Goal: Task Accomplishment & Management: Complete application form

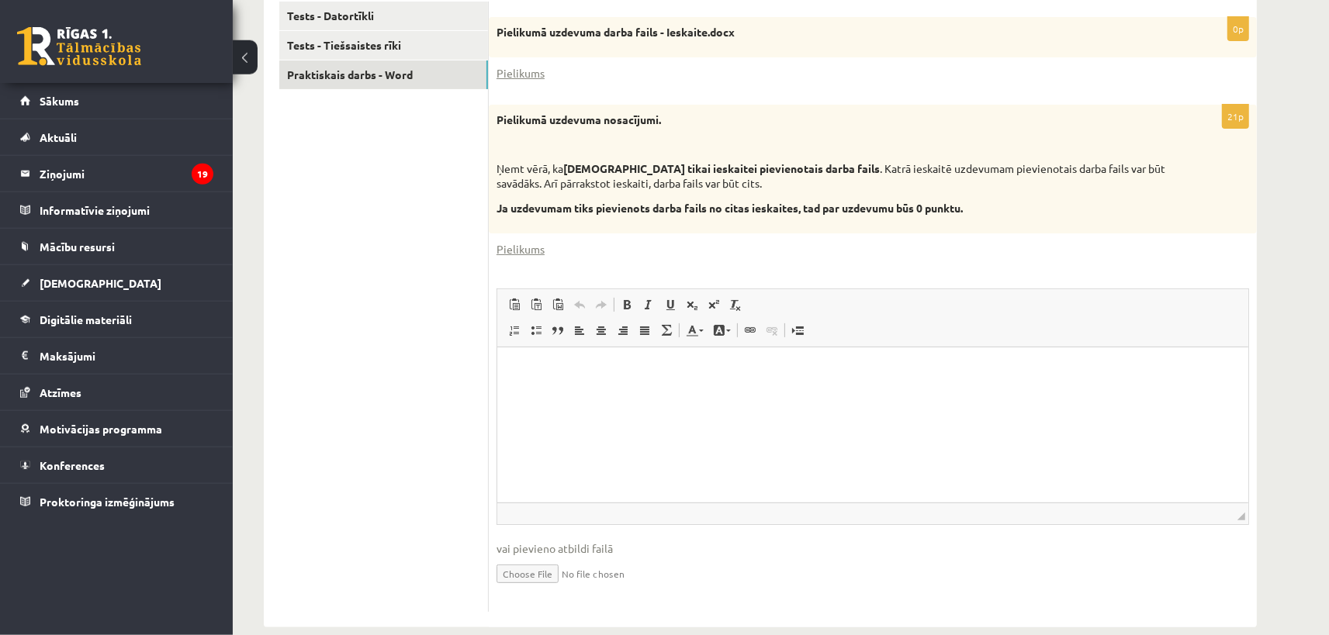
scroll to position [349, 0]
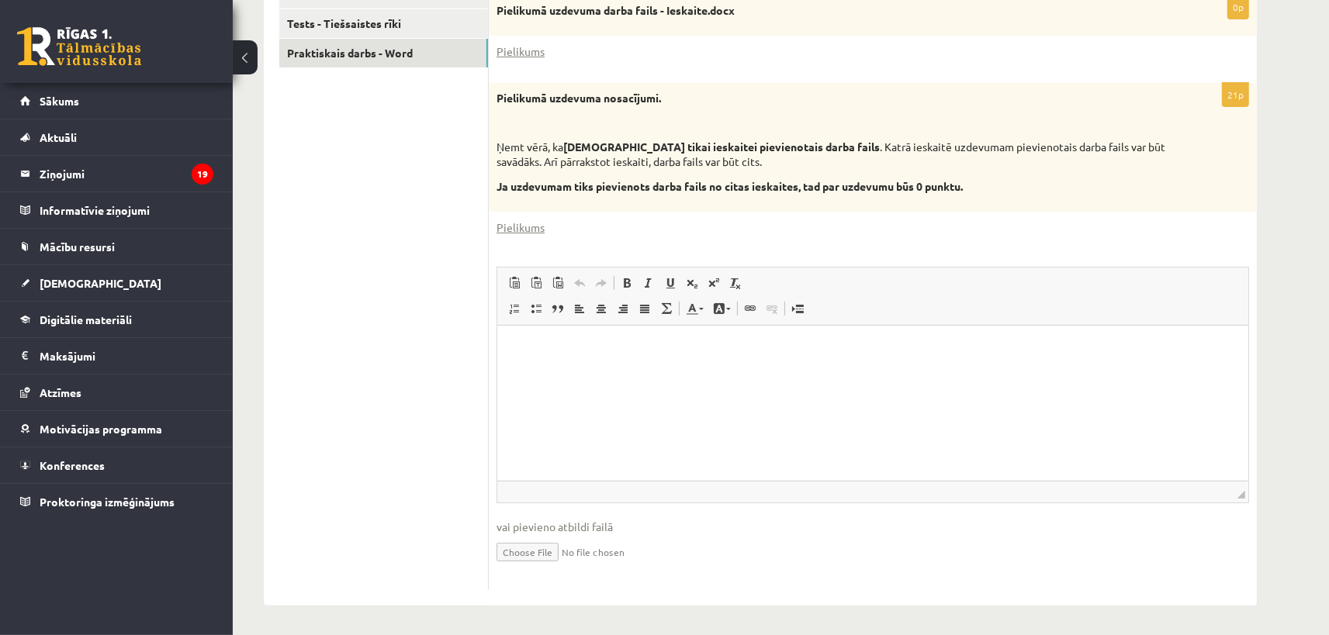
click at [523, 552] on input "file" at bounding box center [872, 551] width 752 height 32
type input "**********"
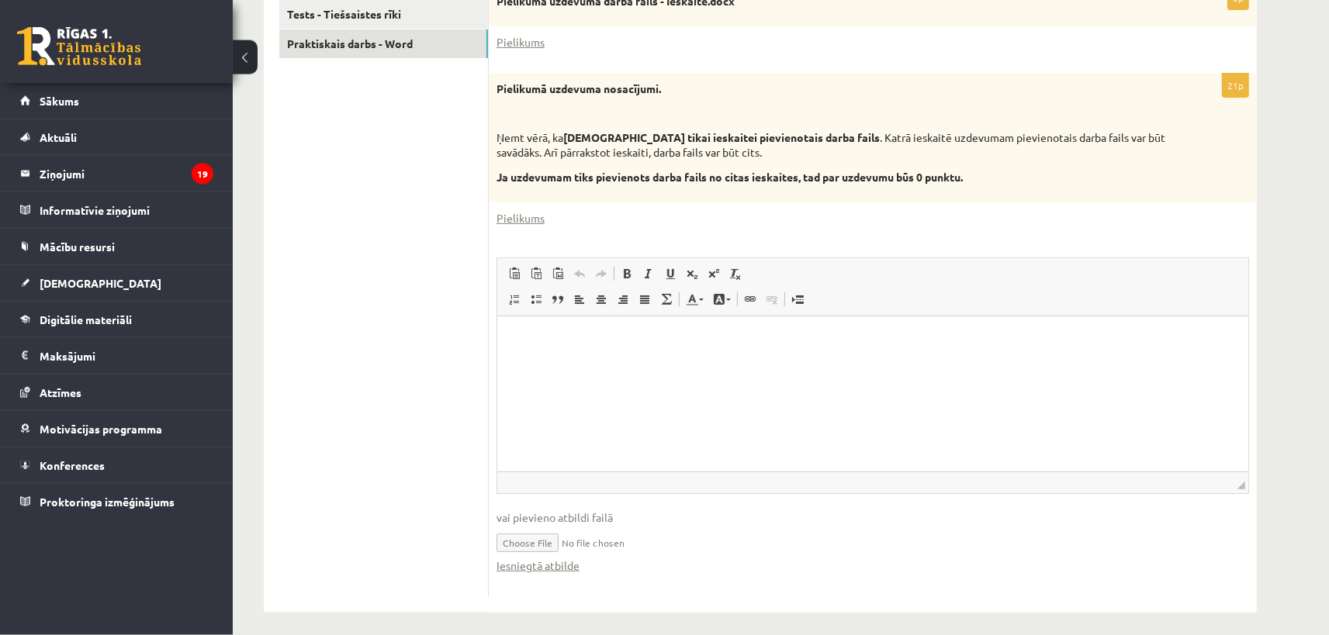
scroll to position [365, 0]
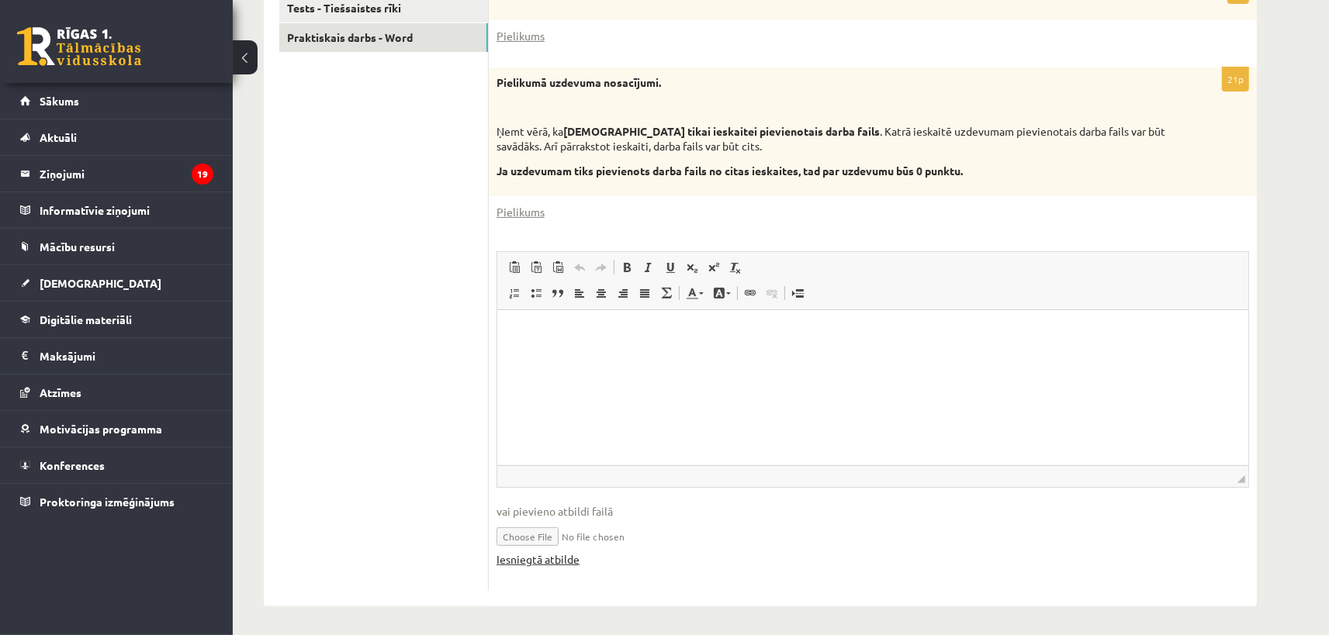
click at [546, 565] on link "Iesniegtā atbilde" at bounding box center [537, 560] width 83 height 16
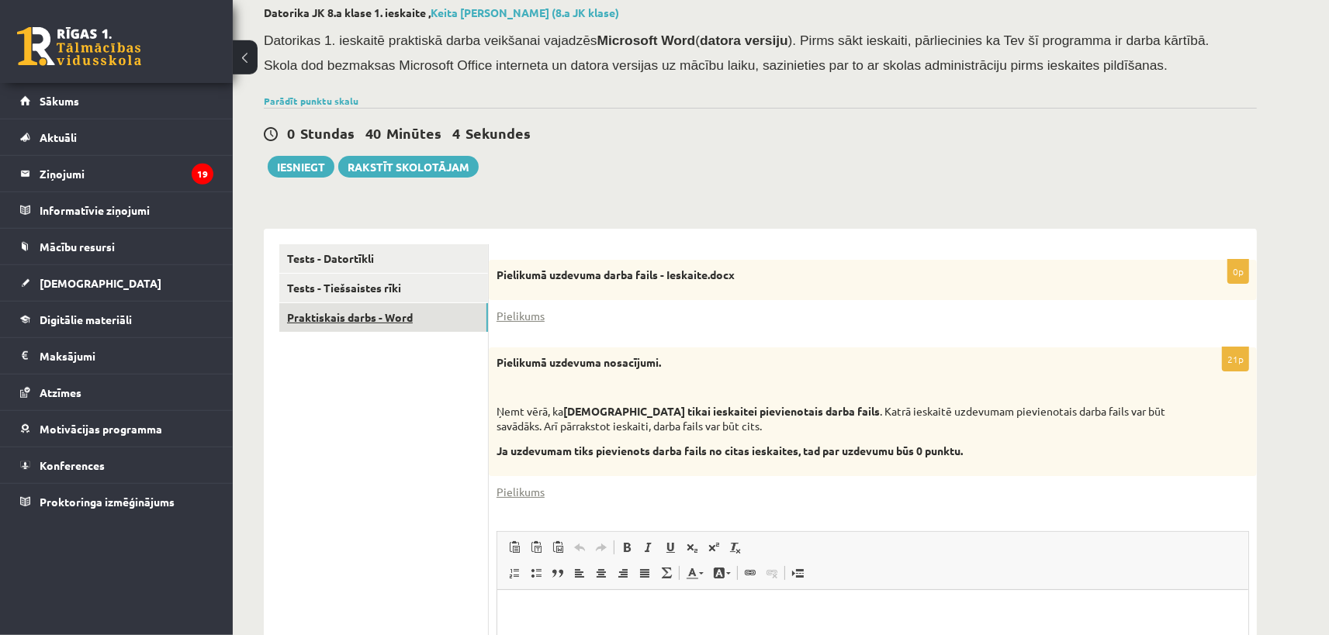
scroll to position [85, 0]
click at [346, 295] on link "Tests - Tiešsaistes rīki" at bounding box center [383, 287] width 209 height 29
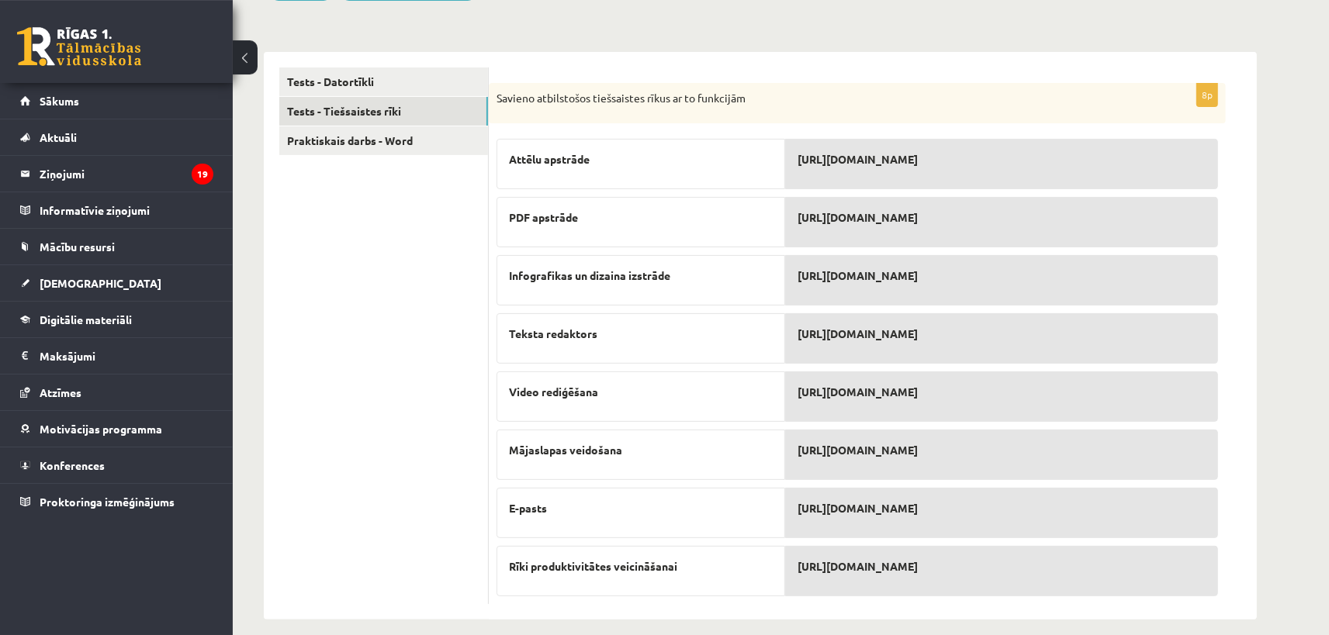
scroll to position [275, 0]
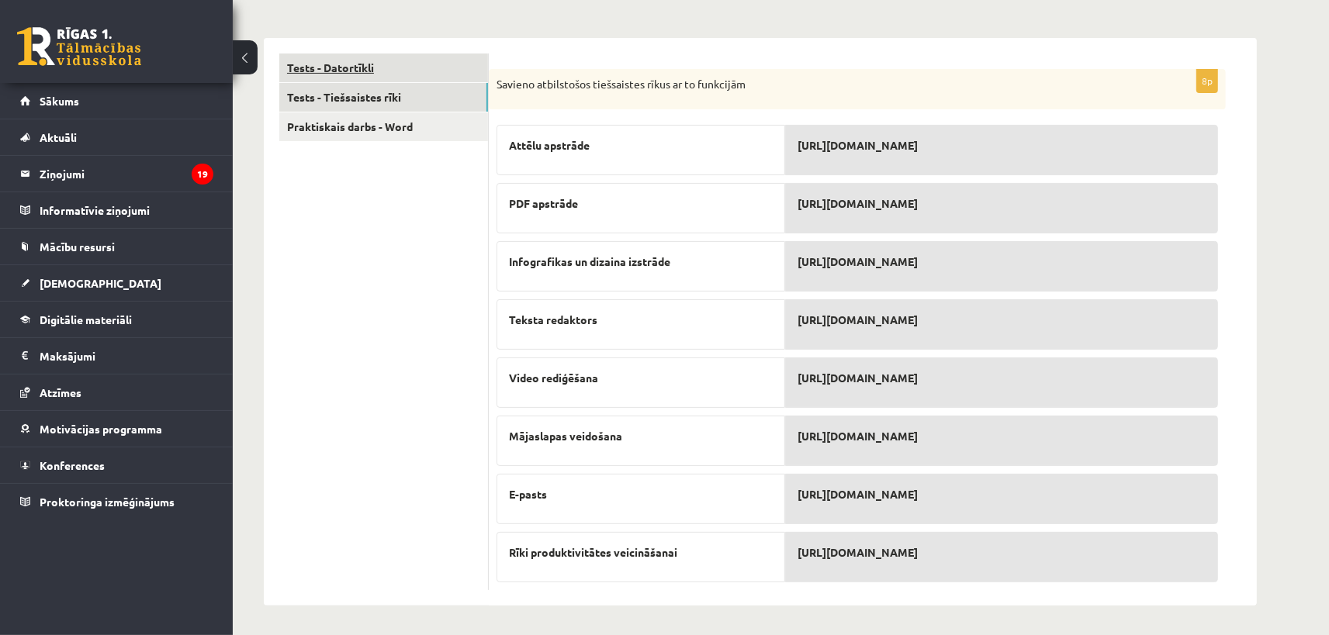
click at [355, 69] on link "Tests - Datortīkli" at bounding box center [383, 68] width 209 height 29
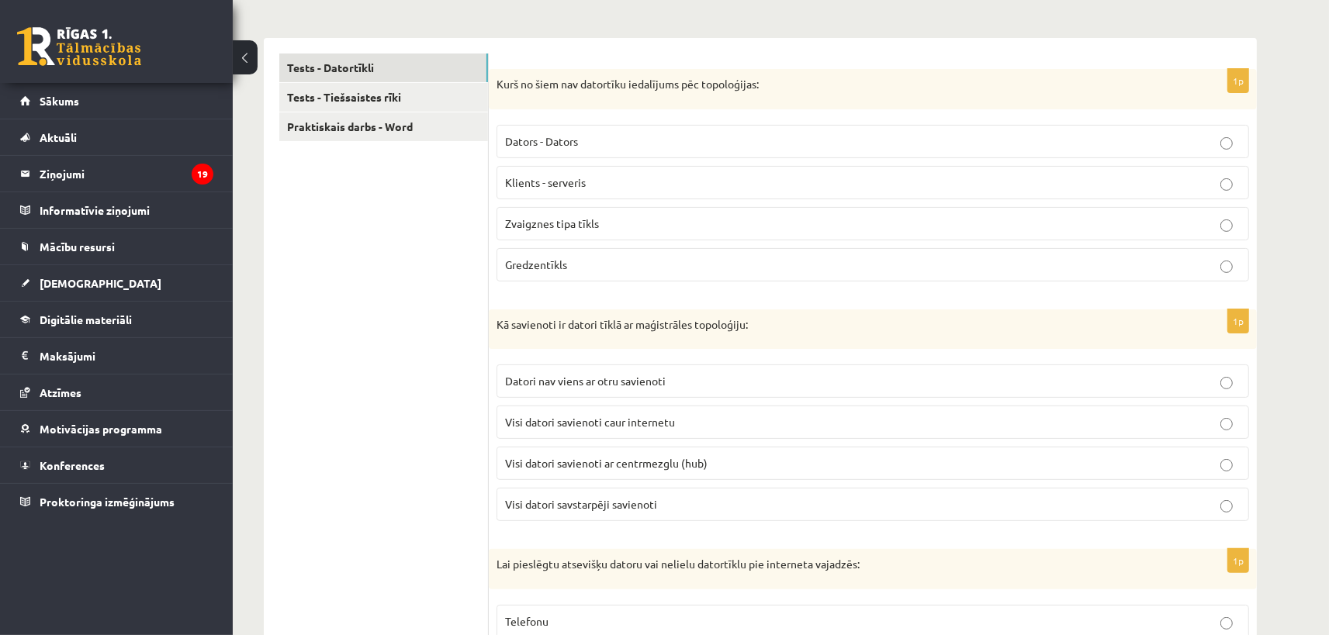
scroll to position [190, 0]
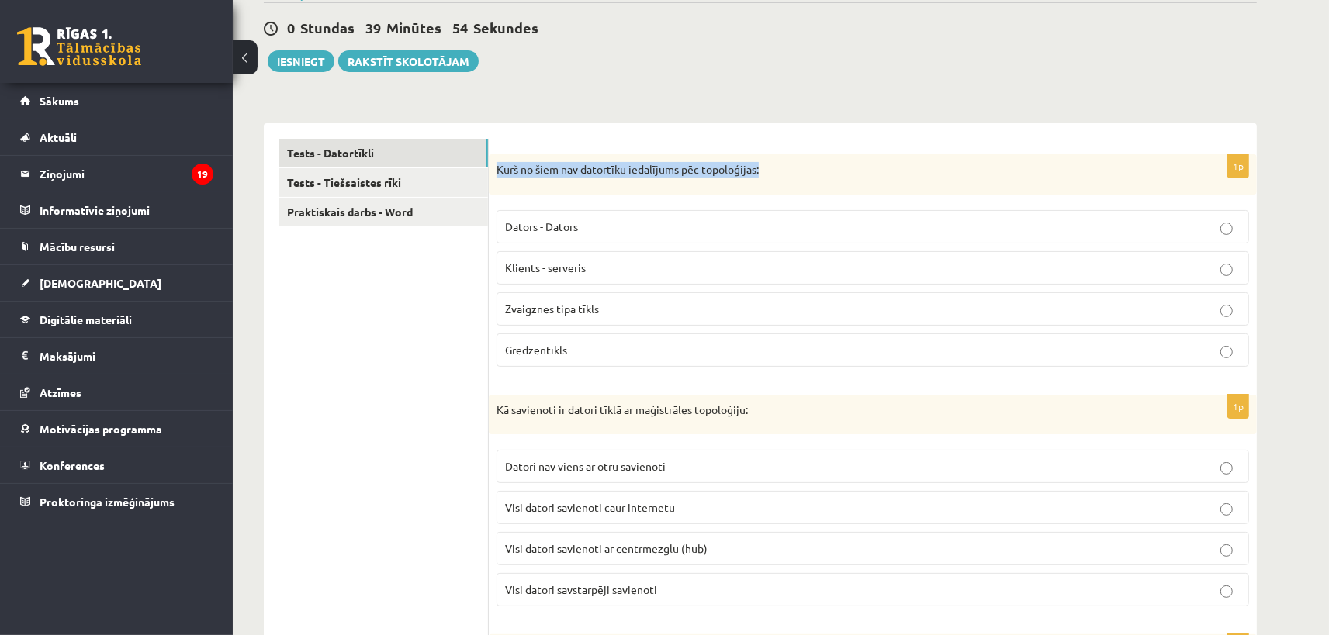
drag, startPoint x: 500, startPoint y: 167, endPoint x: 785, endPoint y: 171, distance: 285.5
click at [785, 171] on p "Kurš no šiem nav datortīku iedalījums pēc topoloģijas:" at bounding box center [833, 170] width 675 height 16
copy p "Kurš no šiem nav datortīku iedalījums pēc topoloģijas:"
drag, startPoint x: 377, startPoint y: 312, endPoint x: 424, endPoint y: 252, distance: 76.2
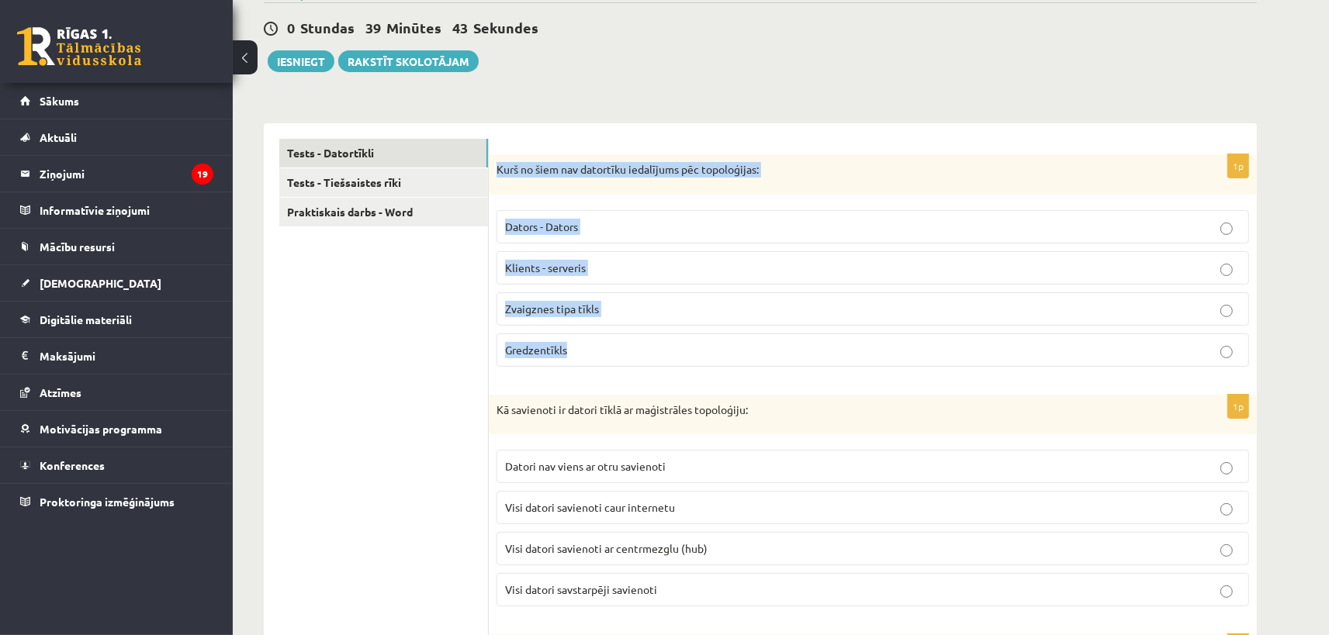
drag, startPoint x: 496, startPoint y: 168, endPoint x: 635, endPoint y: 359, distance: 236.0
click at [635, 195] on div "Kurš no šiem nav datortīku iedalījums pēc topoloģijas:" at bounding box center [873, 174] width 768 height 40
copy div "Kurš no šiem nav datortīku iedalījums pēc topoloģijas: Dators - Dators Klients …"
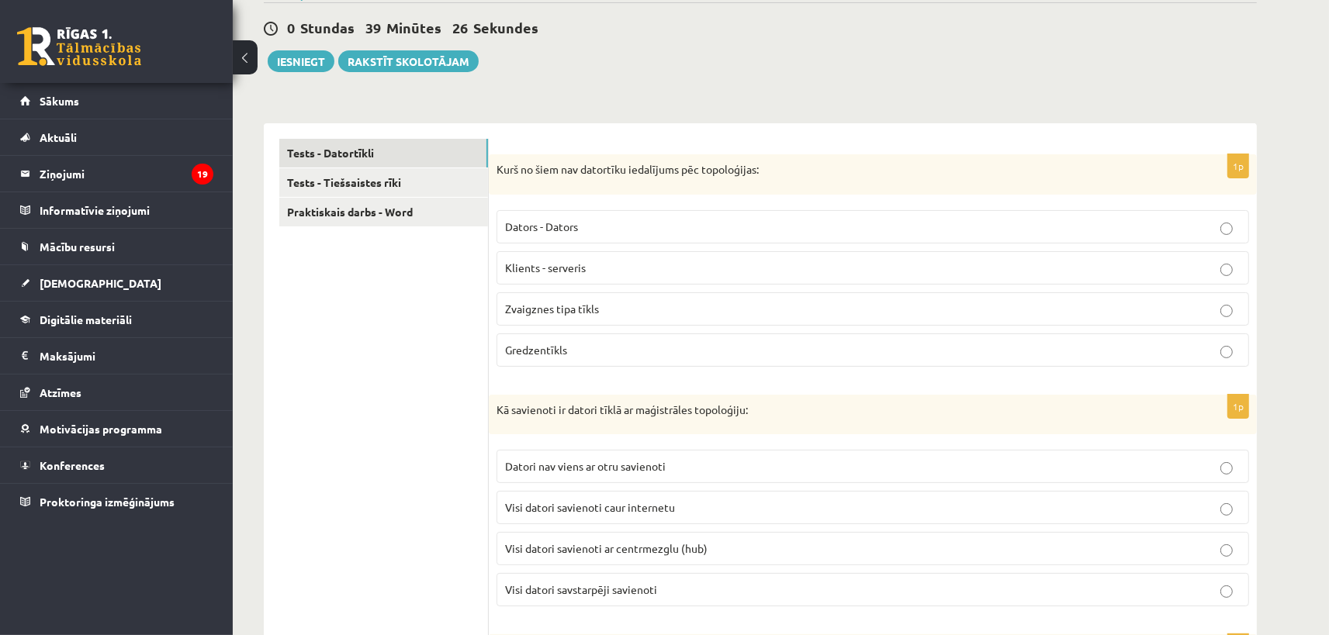
click at [566, 271] on span "Klients - serveris" at bounding box center [545, 268] width 81 height 14
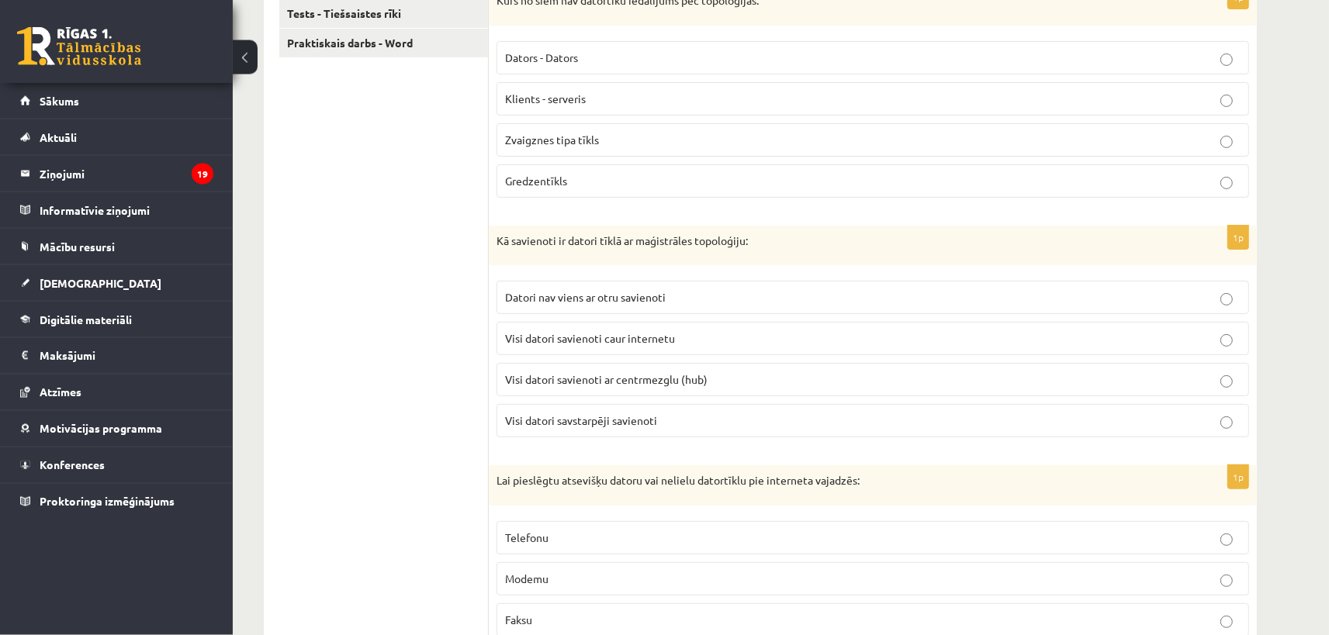
scroll to position [361, 0]
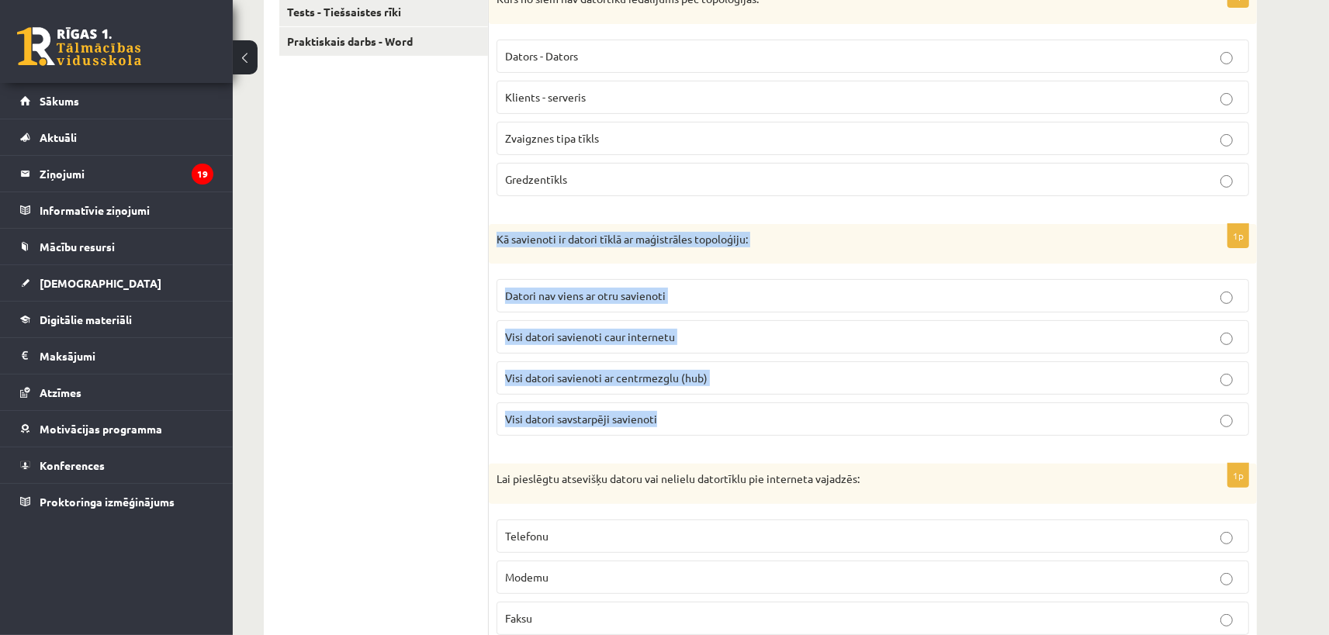
drag, startPoint x: 498, startPoint y: 236, endPoint x: 831, endPoint y: 417, distance: 379.1
click at [831, 265] on div "Kā savienoti ir datori tīklā ar maģistrāles topoloģiju:" at bounding box center [873, 244] width 768 height 40
copy div "Kā savienoti ir datori tīklā ar maģistrāles topoloģiju: Datori nav viens ar otr…"
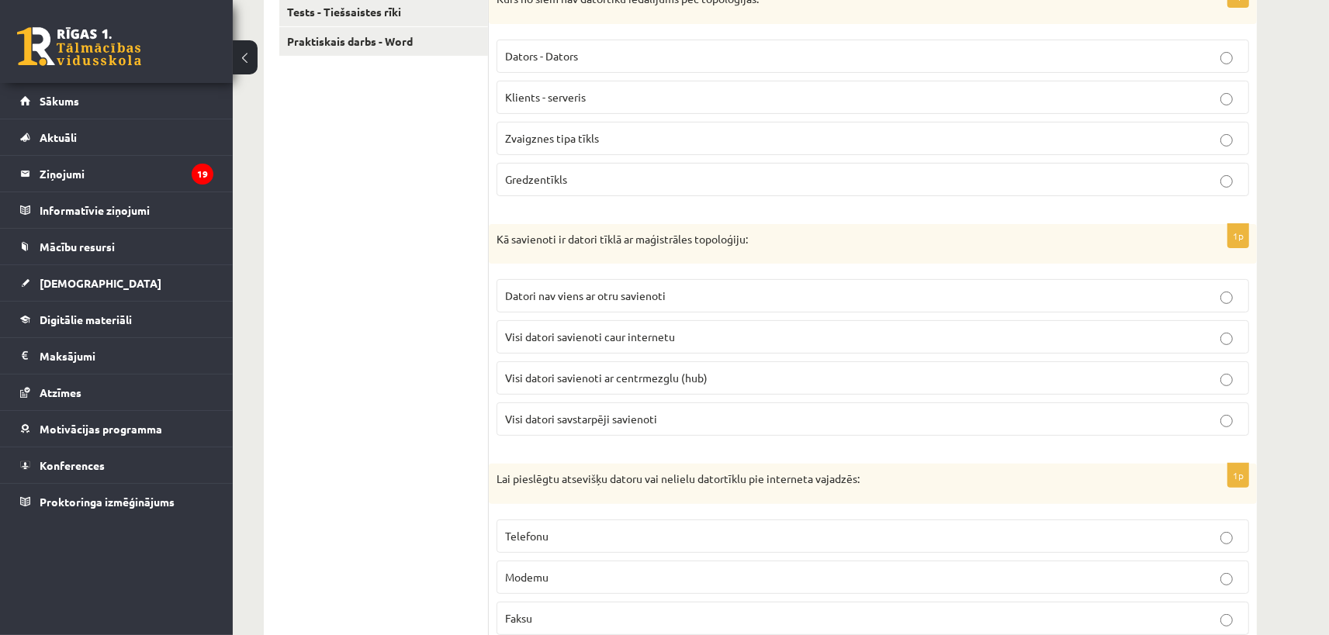
click at [548, 420] on span "Visi datori savstarpēji savienoti" at bounding box center [581, 419] width 152 height 14
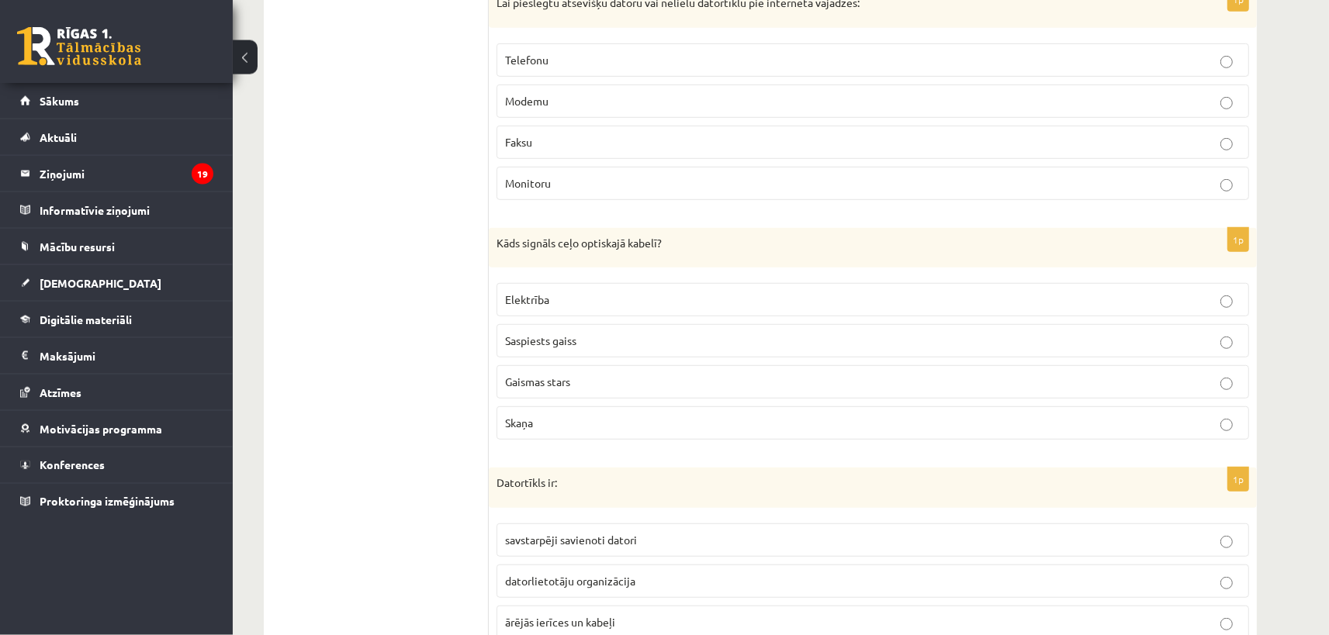
scroll to position [873, 0]
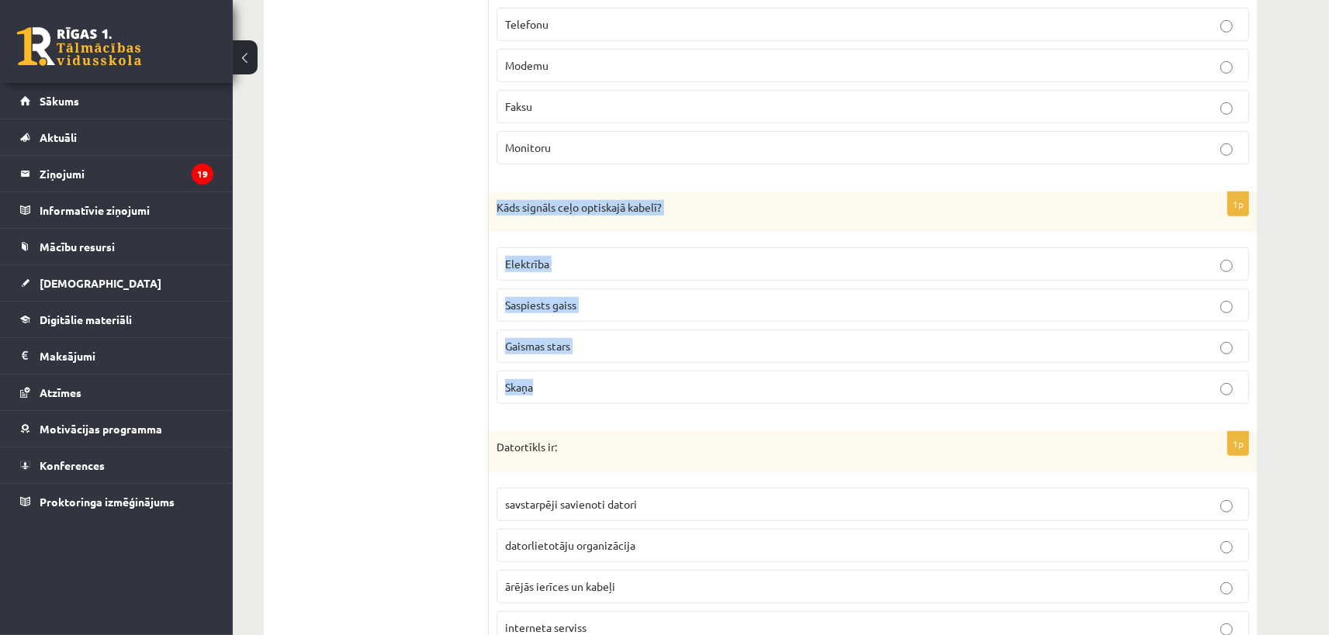
drag, startPoint x: 498, startPoint y: 202, endPoint x: 720, endPoint y: 422, distance: 312.1
click at [720, 233] on div "Kāds signāls ceļo optiskajā kabelī?" at bounding box center [873, 212] width 768 height 40
copy div "Kāds signāls ceļo optiskajā kabelī? Elektrība Saspiests gaiss Gaismas stars [PE…"
click at [357, 389] on ul "Tests - Datortīkli Tests - Tiešsaistes rīki Praktiskais darbs - Word" at bounding box center [383, 536] width 209 height 2161
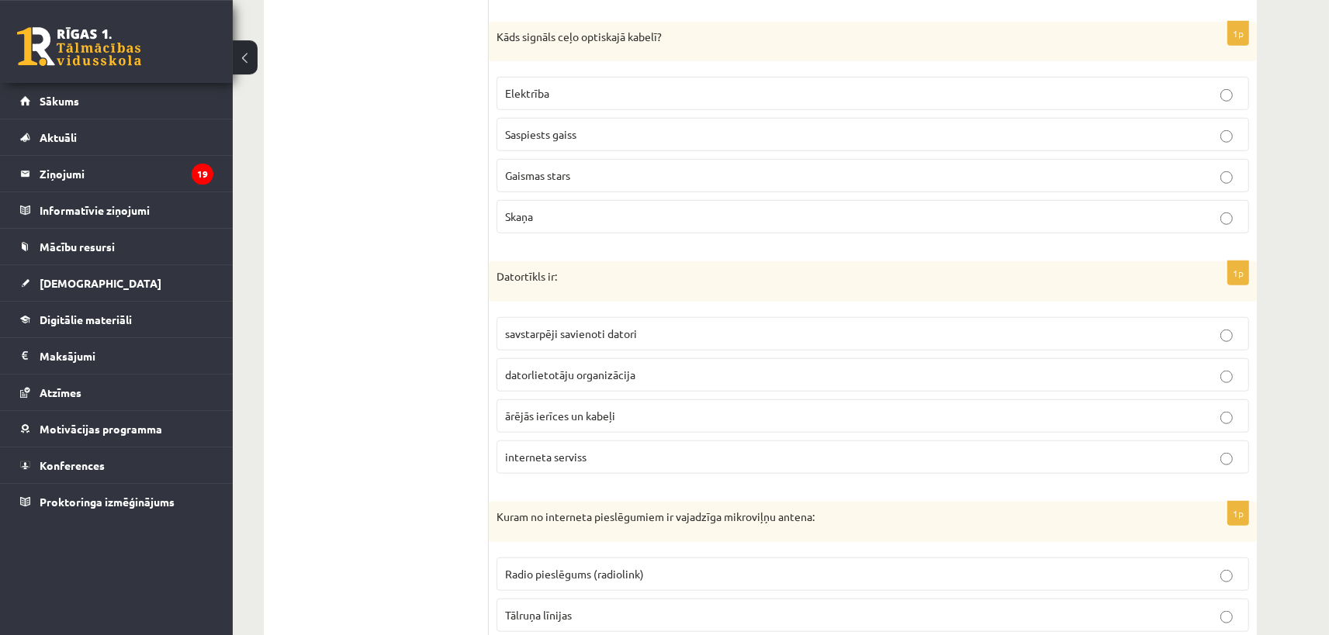
scroll to position [1129, 0]
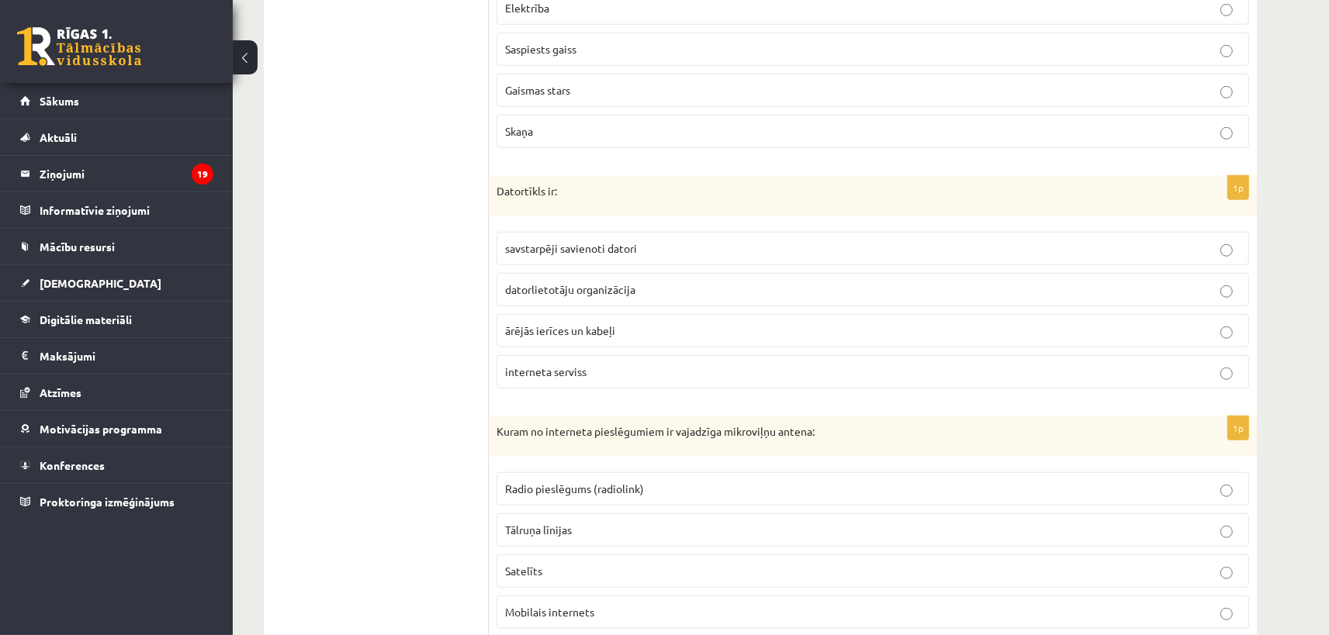
drag, startPoint x: 502, startPoint y: 189, endPoint x: 565, endPoint y: 344, distance: 166.7
click at [633, 216] on div "Datortīkls ir:" at bounding box center [873, 196] width 768 height 40
click at [411, 313] on ul "Tests - Datortīkli Tests - Tiešsaistes rīki Praktiskais darbs - Word" at bounding box center [383, 280] width 209 height 2161
drag, startPoint x: 497, startPoint y: 190, endPoint x: 636, endPoint y: 403, distance: 254.5
click at [636, 216] on div "Datortīkls ir:" at bounding box center [873, 196] width 768 height 40
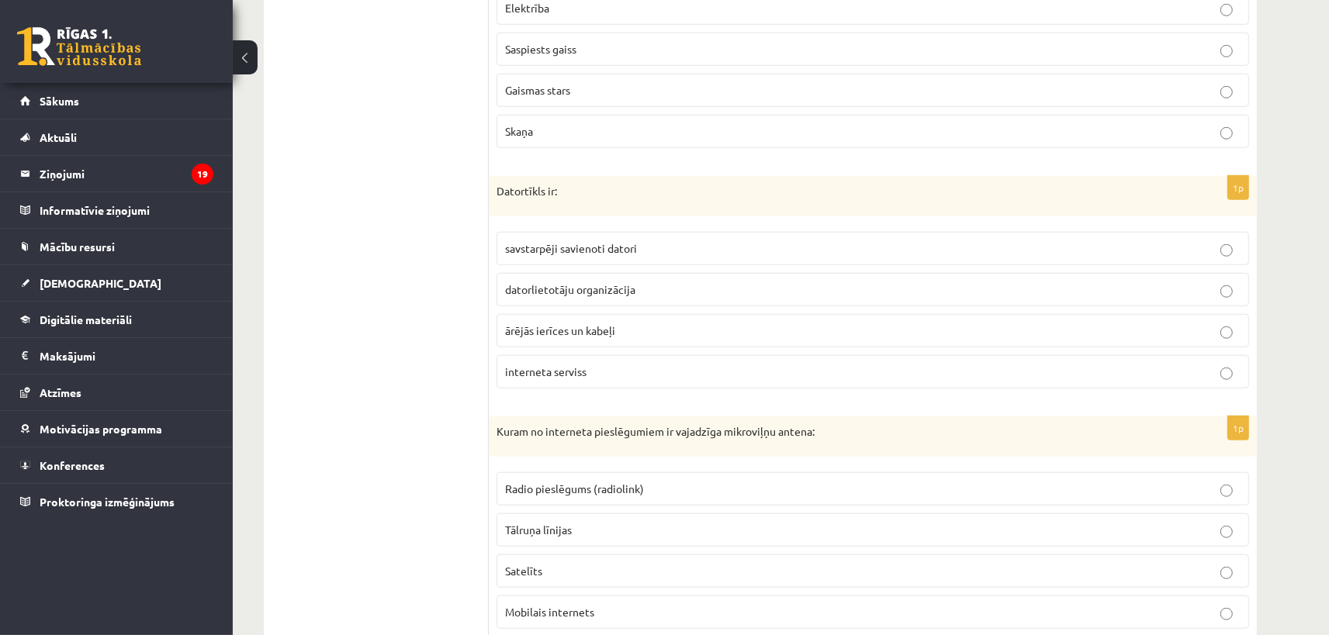
copy div "Datortīkls ir: savstarpēji savienoti datori datorlietotāju organizācija ārējās …"
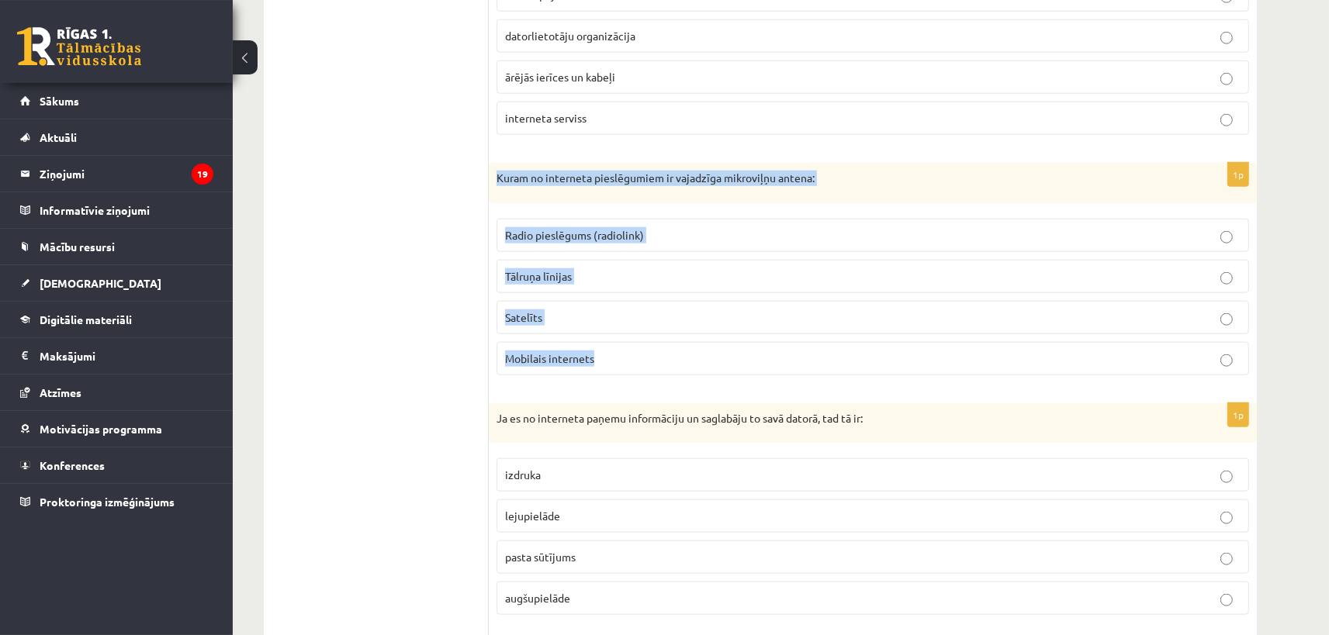
scroll to position [1385, 0]
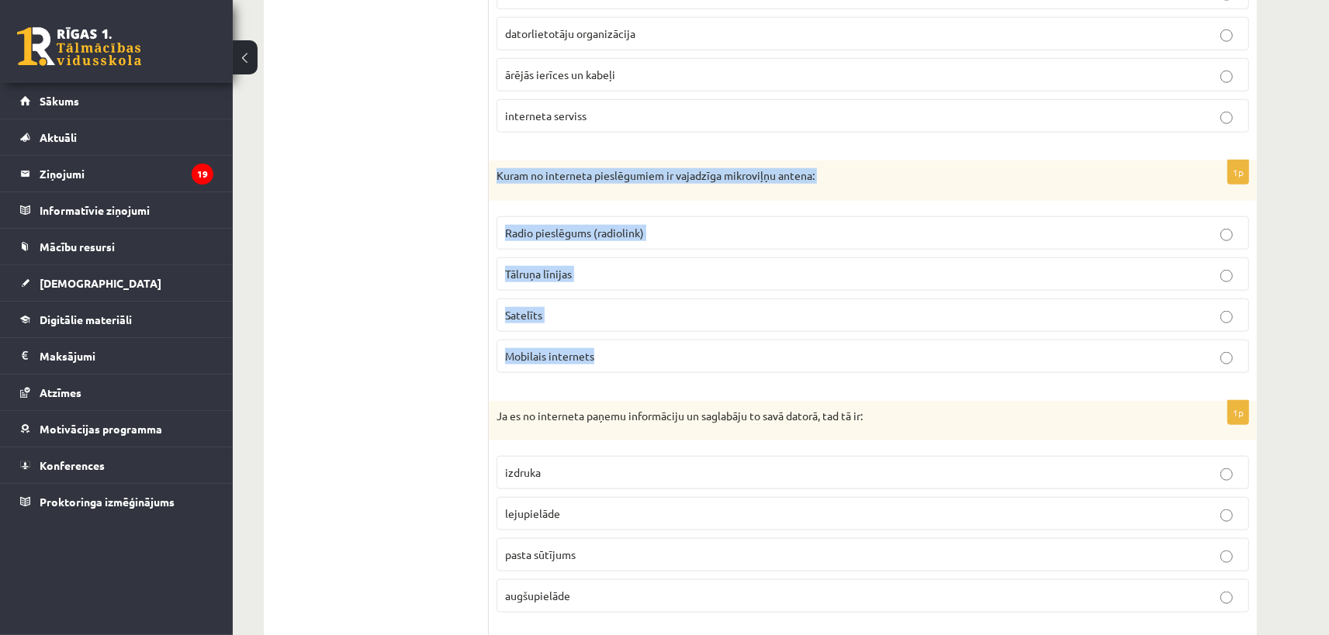
drag, startPoint x: 497, startPoint y: 258, endPoint x: 646, endPoint y: 361, distance: 181.2
click at [646, 201] on div "Kuram no interneta pieslēgumiem ir vajadzīga mikroviļņu antena:" at bounding box center [873, 181] width 768 height 40
copy div "Kuram no interneta pieslēgumiem ir vajadzīga mikroviļņu antena: Radio pieslēgum…"
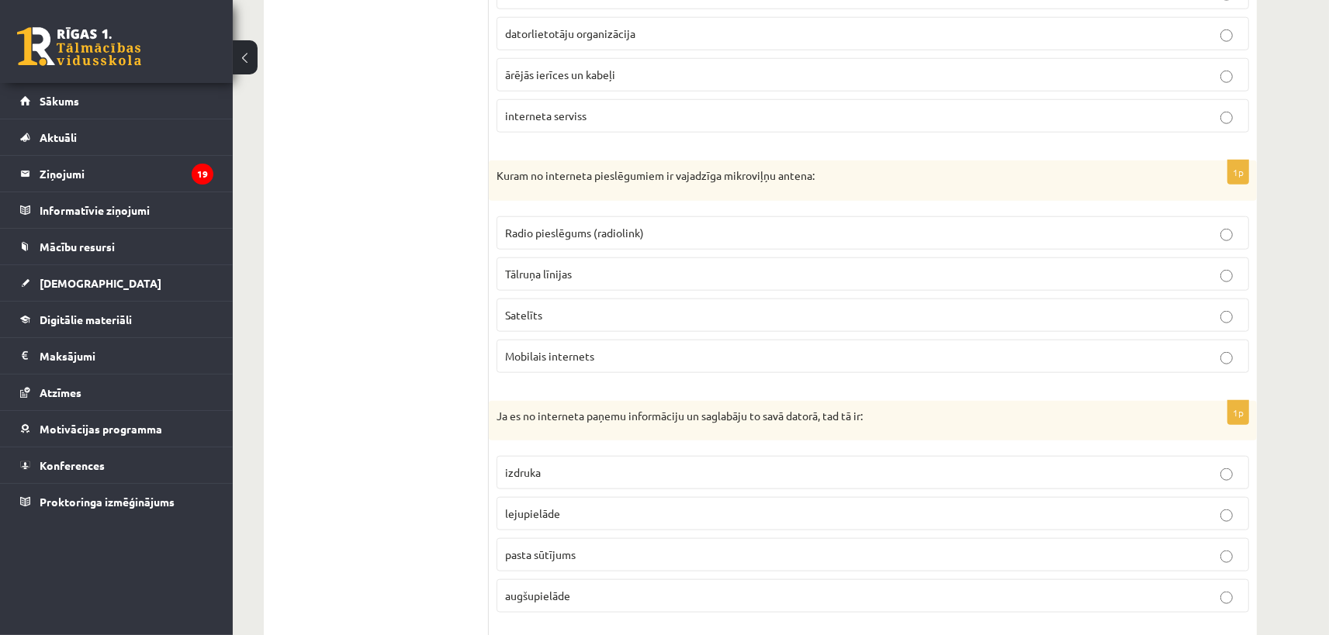
click at [410, 320] on ul "Tests - Datortīkli Tests - Tiešsaistes rīki Praktiskais darbs - Word" at bounding box center [383, 24] width 209 height 2161
click at [538, 234] on span "Radio pieslēgums (radiolink)" at bounding box center [574, 233] width 139 height 14
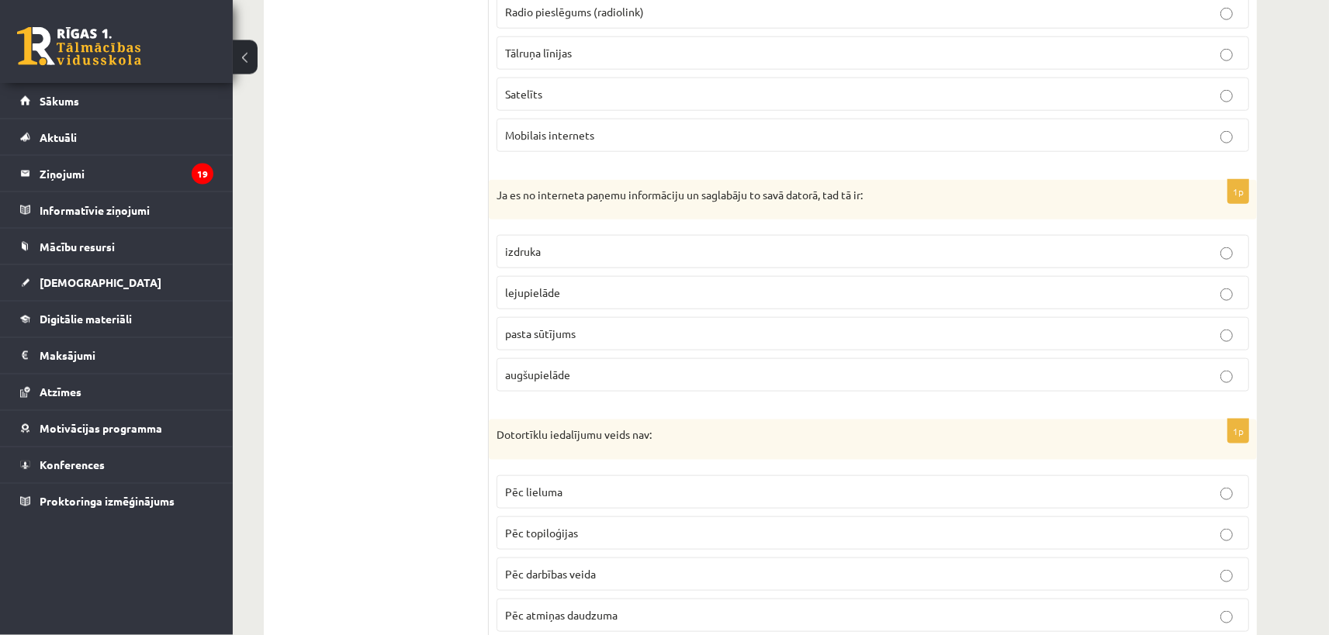
scroll to position [1641, 0]
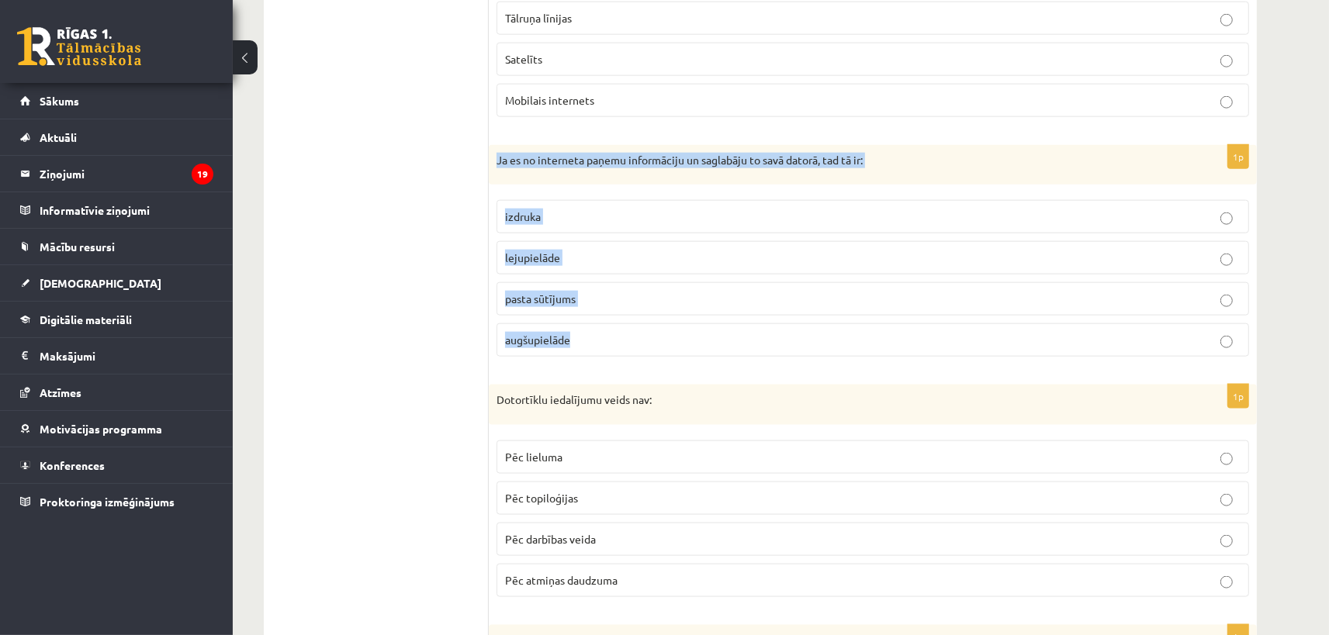
drag, startPoint x: 498, startPoint y: 156, endPoint x: 659, endPoint y: 335, distance: 241.1
click at [659, 185] on div "Ja es no interneta paņemu informāciju un saglabāju to savā datorā, tad tā ir:" at bounding box center [873, 165] width 768 height 40
copy div "Ja es no interneta paņemu informāciju un saglabāju to savā datorā, tad tā ir: i…"
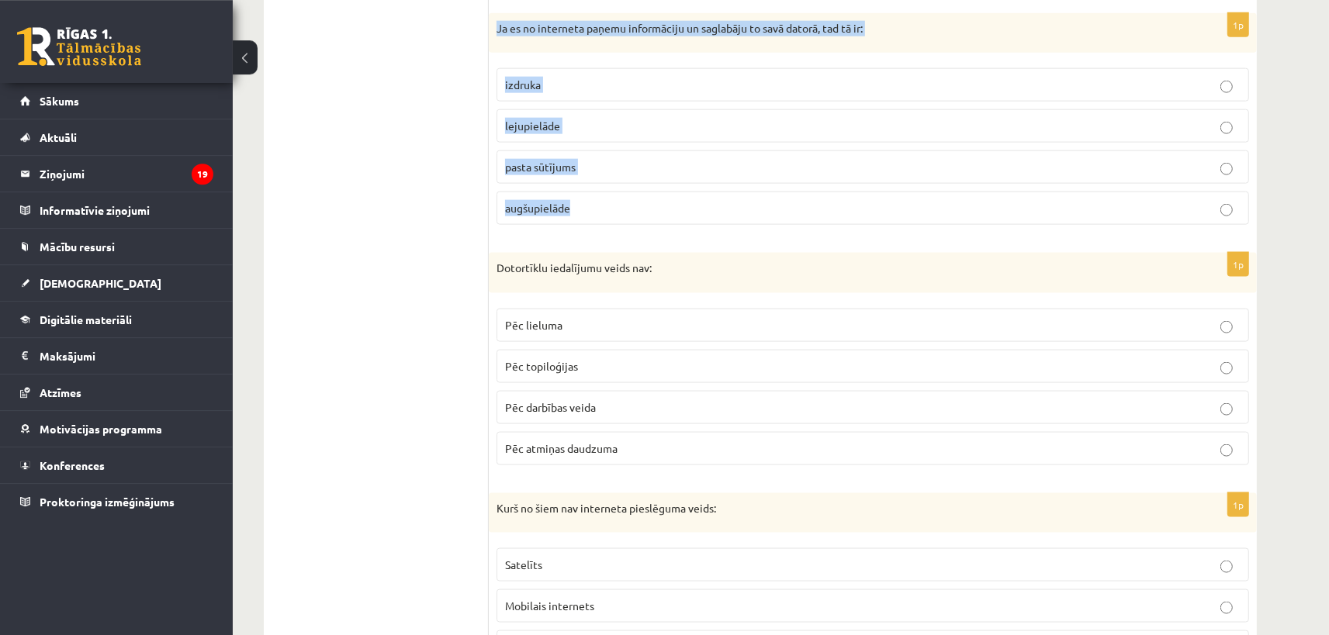
scroll to position [1811, 0]
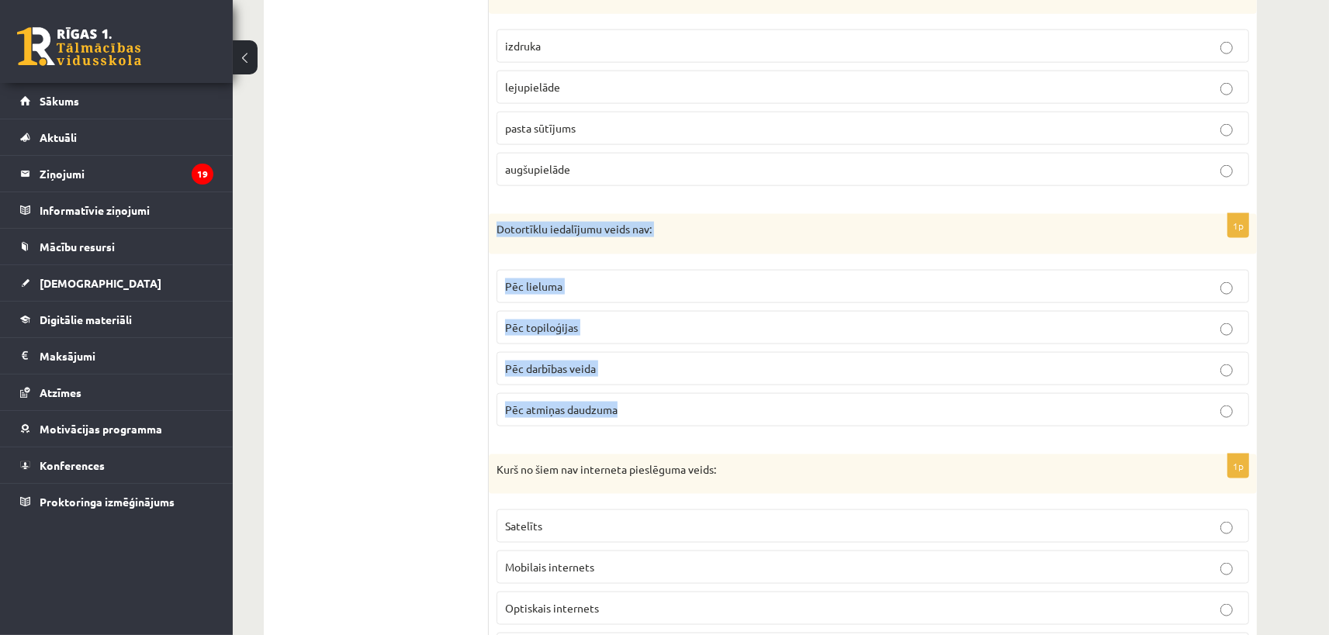
drag, startPoint x: 499, startPoint y: 226, endPoint x: 734, endPoint y: 409, distance: 297.9
click at [734, 254] on div "Dotortīklu iedalījumu veids nav:" at bounding box center [873, 234] width 768 height 40
copy div "Dotortīklu iedalījumu veids nav: Pēc lieluma Pēc topiloģijas Pēc darbības veida…"
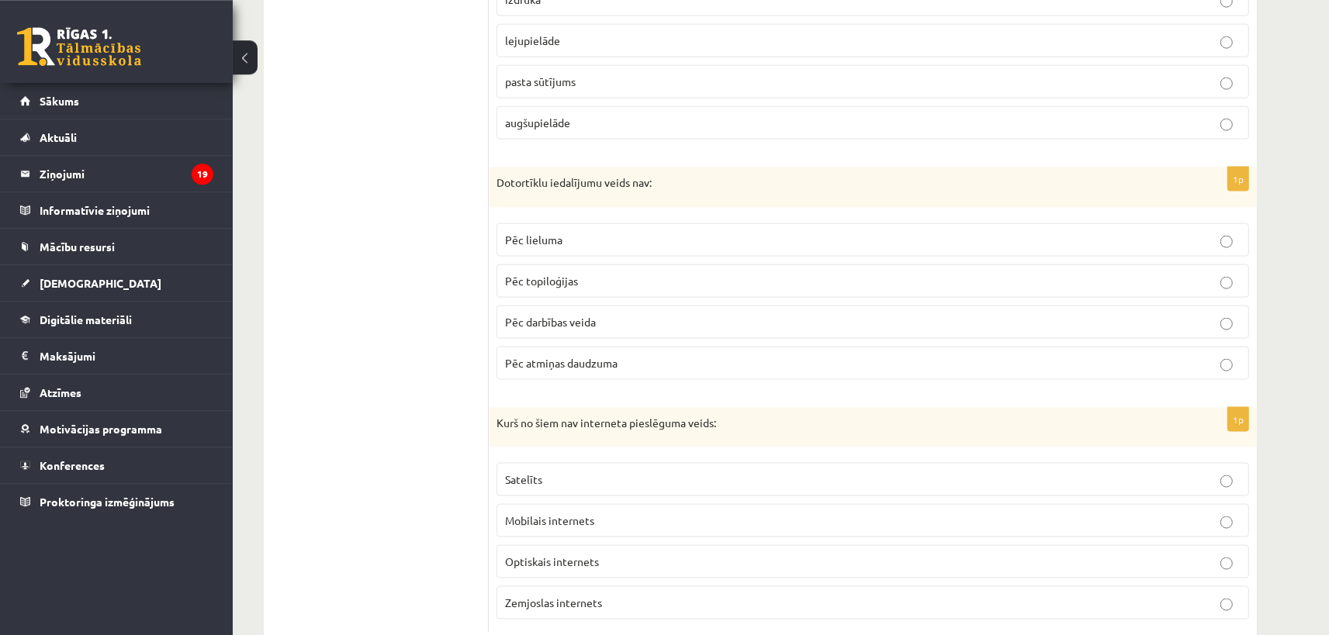
scroll to position [1897, 0]
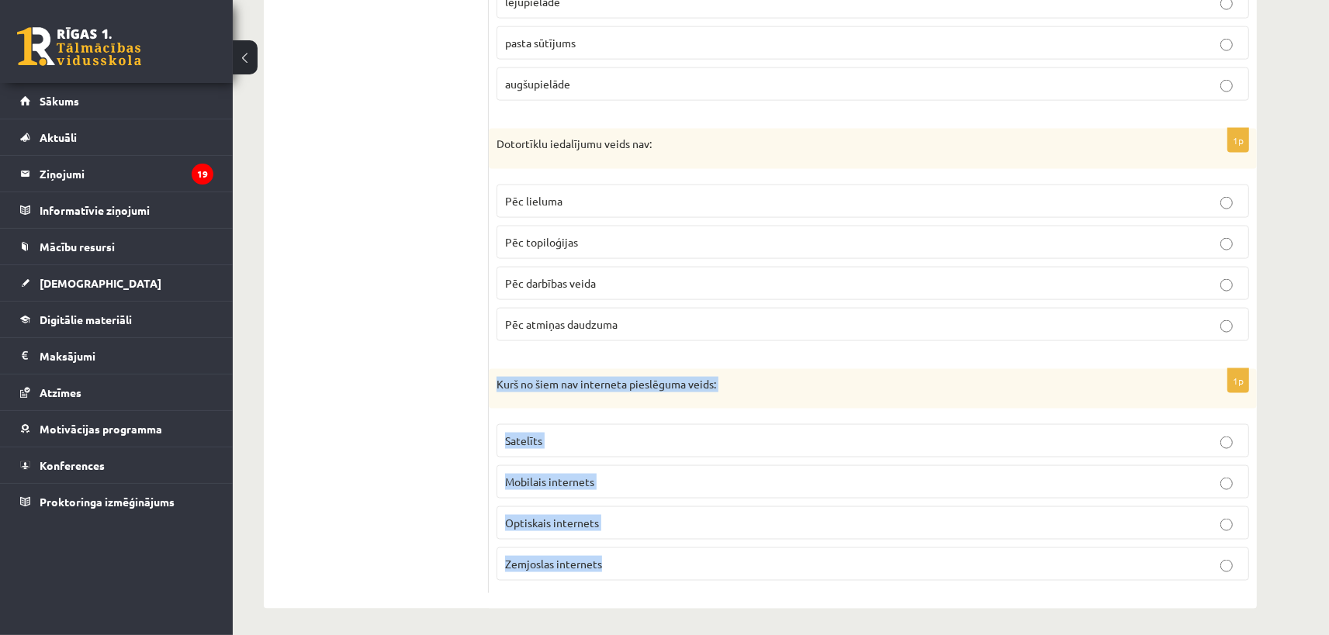
drag, startPoint x: 497, startPoint y: 379, endPoint x: 783, endPoint y: 572, distance: 344.7
click at [783, 410] on div "Kurš no šiem nav interneta pieslēguma veids:" at bounding box center [873, 389] width 768 height 40
copy div "Kurš no šiem nav interneta pieslēguma veids: Satelīts Mobilais internets Optisk…"
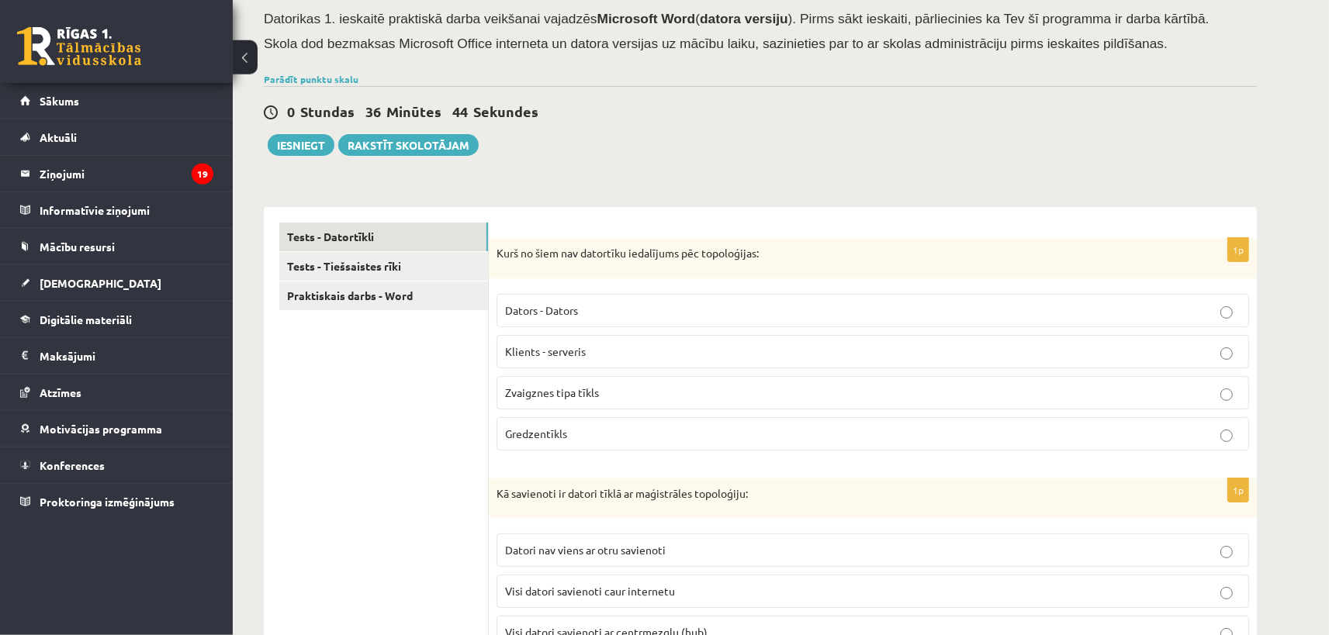
scroll to position [0, 0]
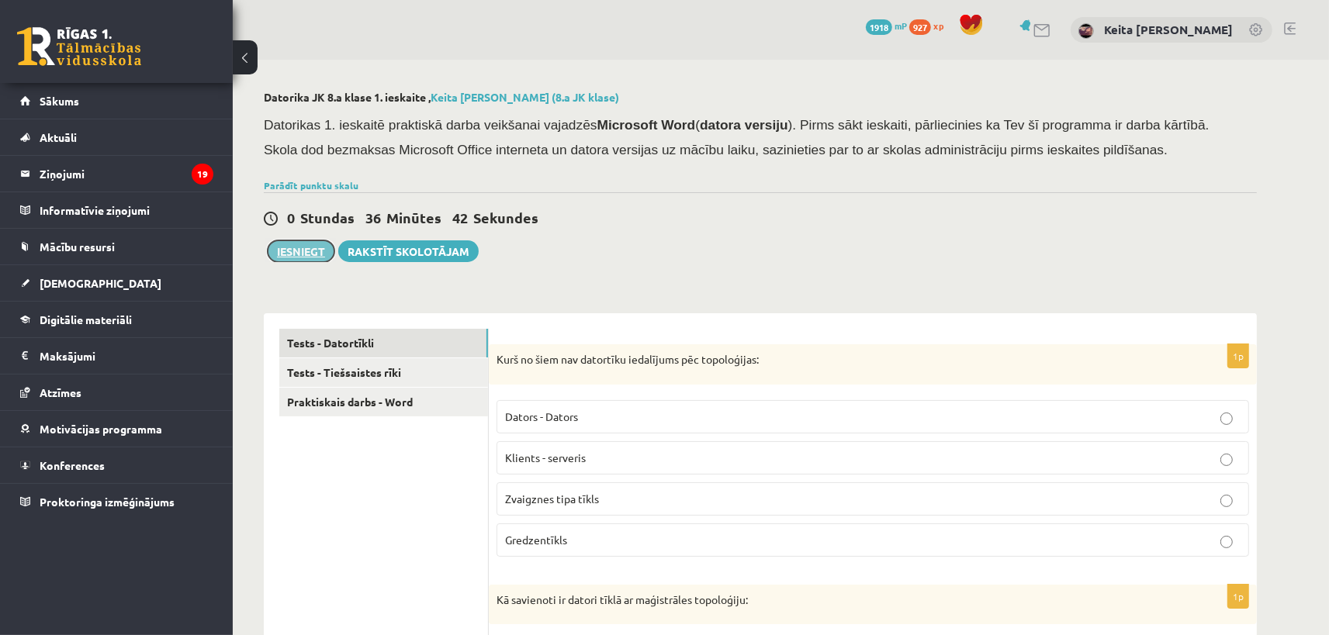
click at [302, 255] on button "Iesniegt" at bounding box center [301, 251] width 67 height 22
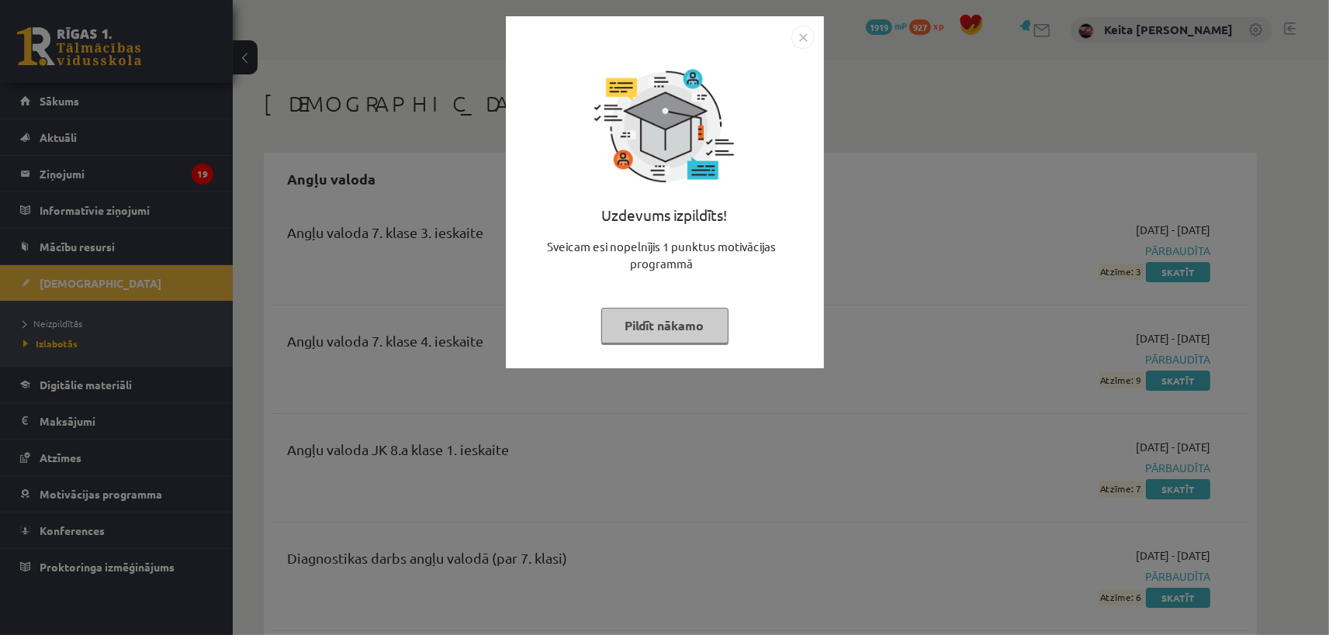
click at [801, 38] on img "Close" at bounding box center [802, 37] width 23 height 23
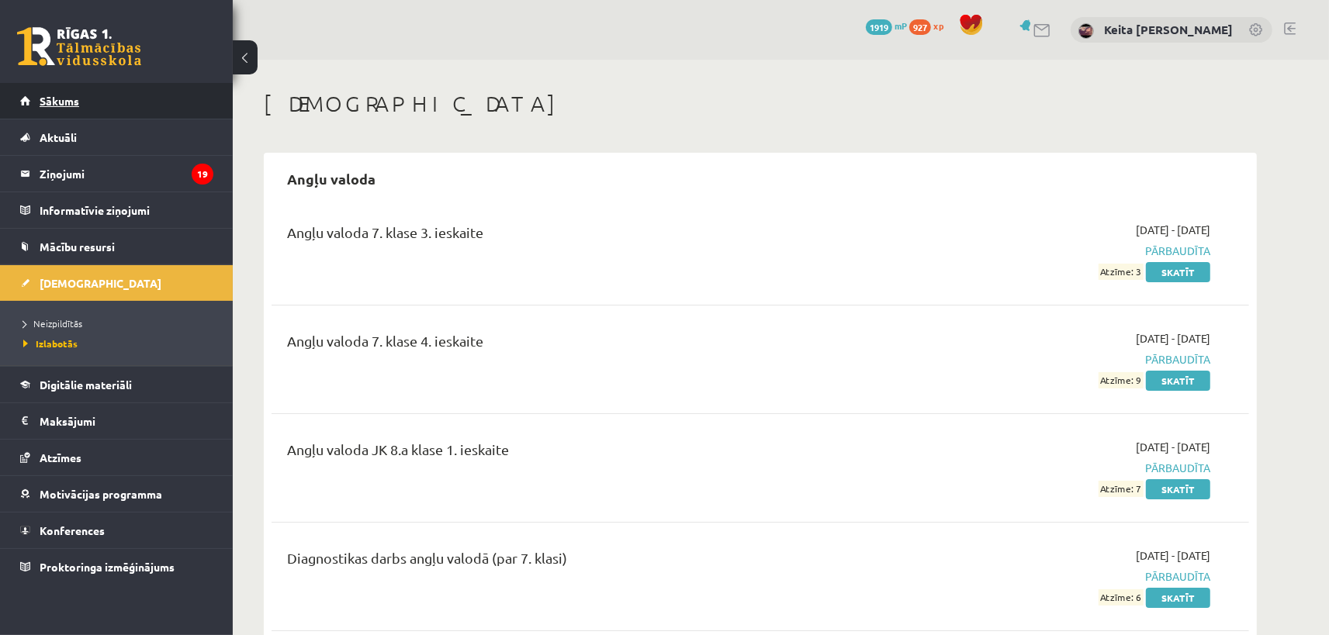
click at [74, 100] on span "Sākums" at bounding box center [60, 101] width 40 height 14
